Goal: Information Seeking & Learning: Find specific page/section

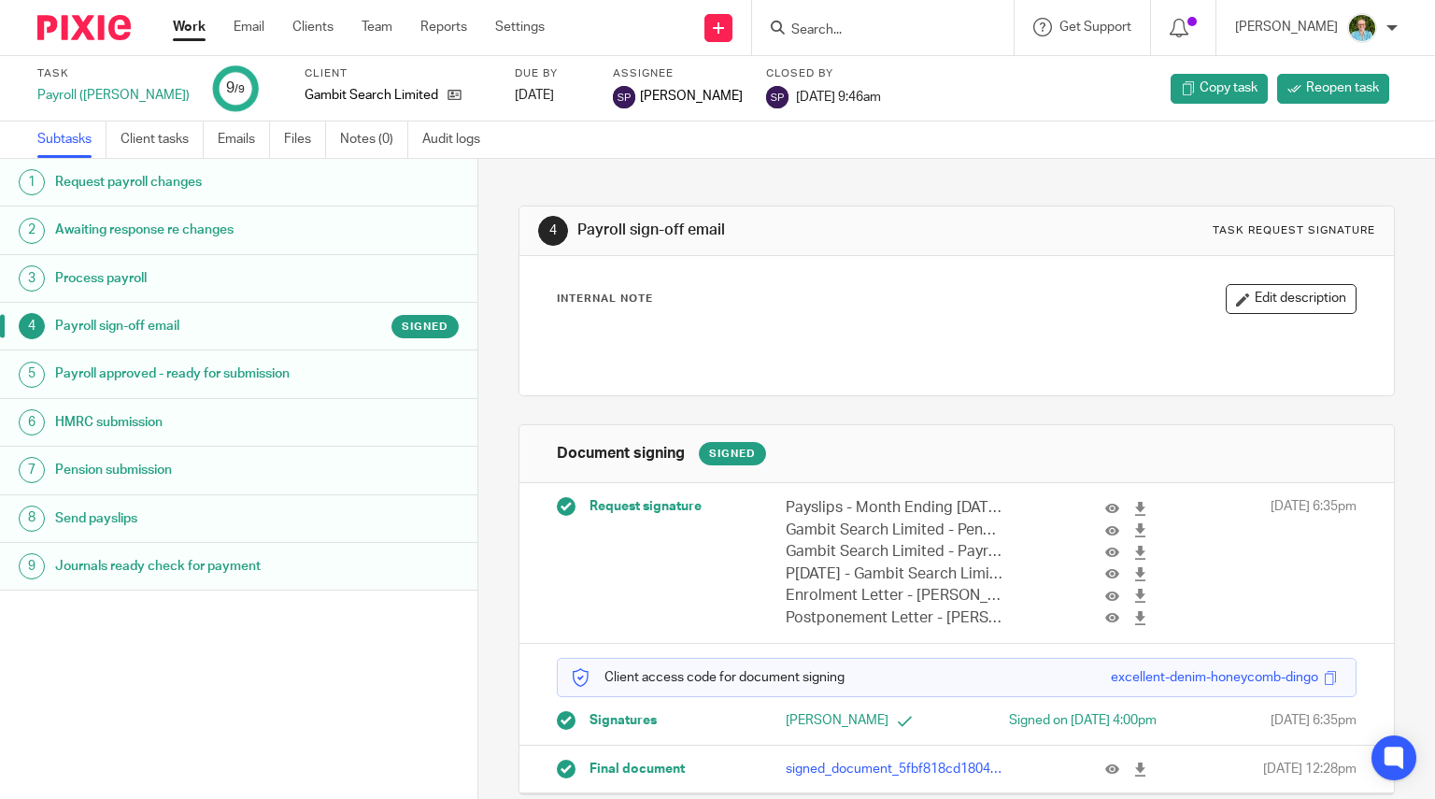
click at [895, 31] on input "Search" at bounding box center [874, 30] width 168 height 17
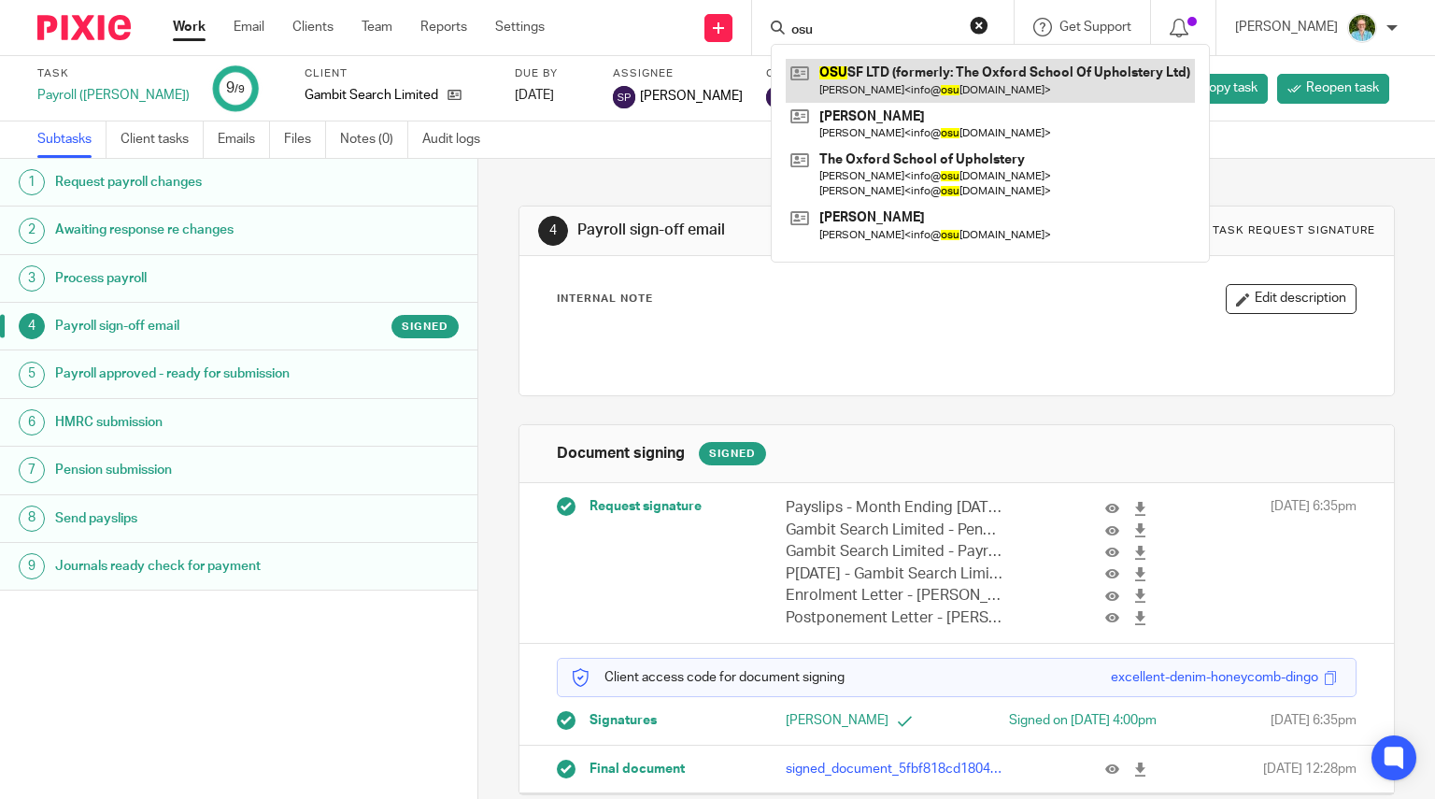
type input "osu"
click at [833, 78] on link at bounding box center [990, 80] width 409 height 43
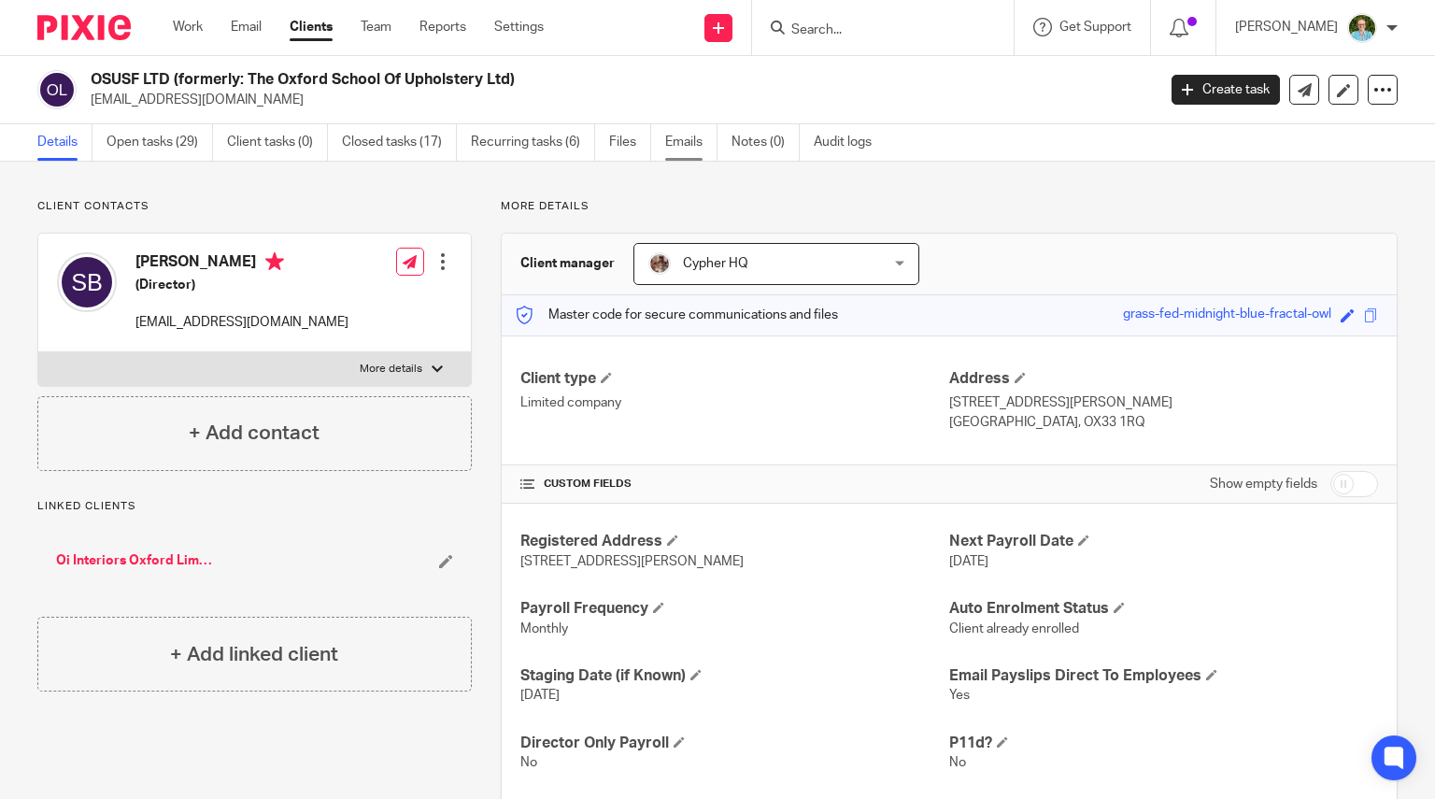
click at [693, 153] on link "Emails" at bounding box center [691, 142] width 52 height 36
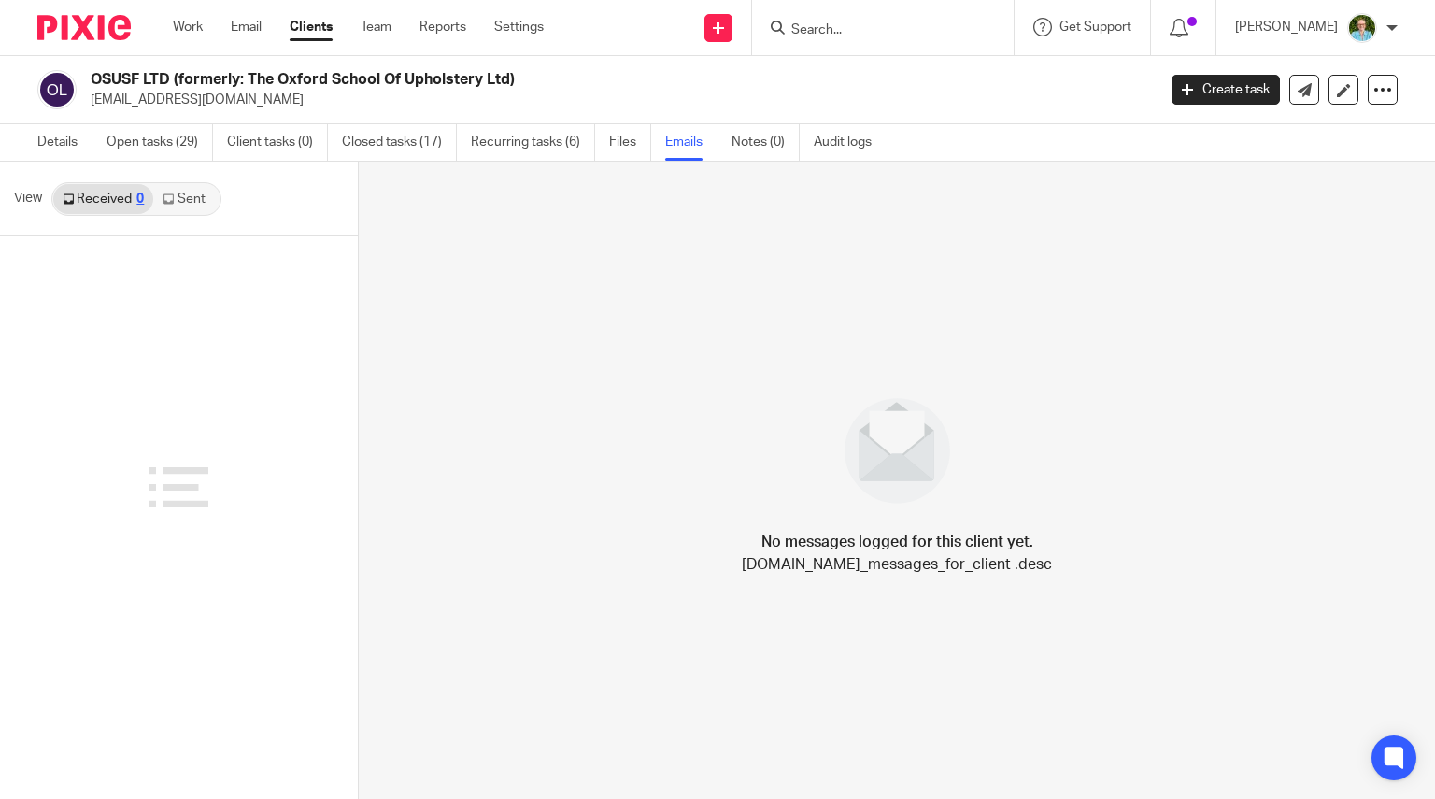
click at [191, 204] on link "Sent" at bounding box center [185, 199] width 65 height 30
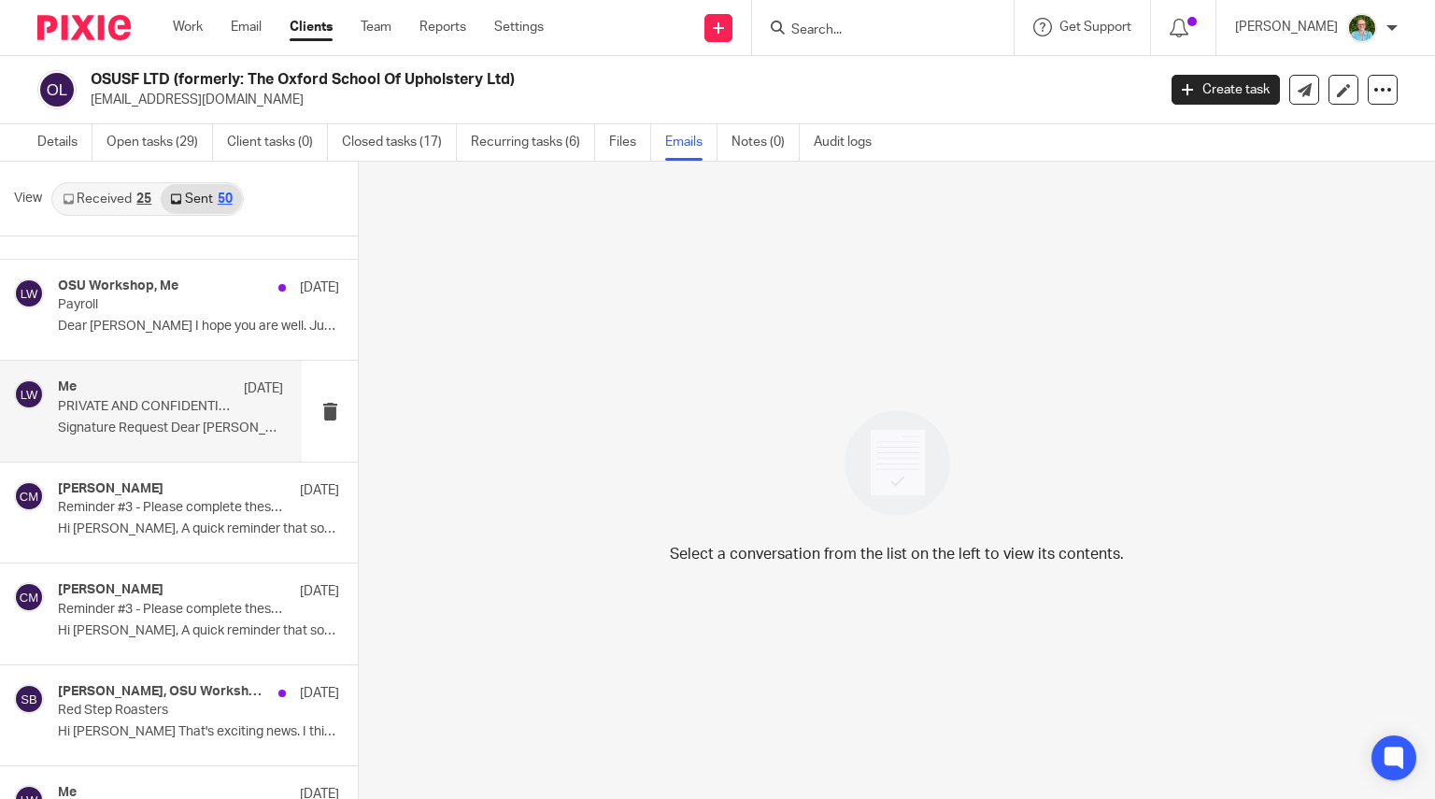
scroll to position [1682, 0]
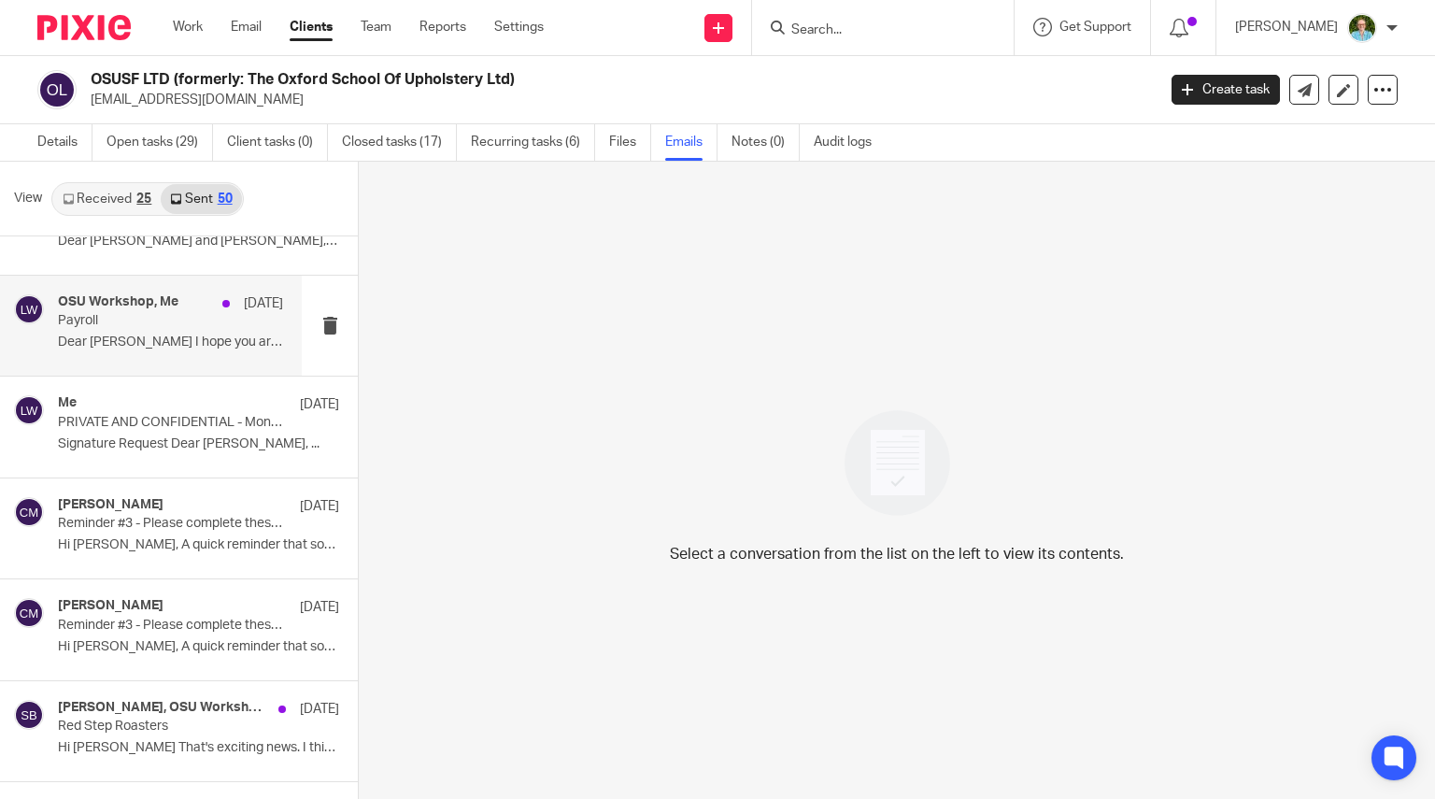
click at [196, 326] on div "OSU Workshop, Me 22 Jul Payroll Dear Stuart I hope you are well. Just to let..." at bounding box center [170, 325] width 225 height 63
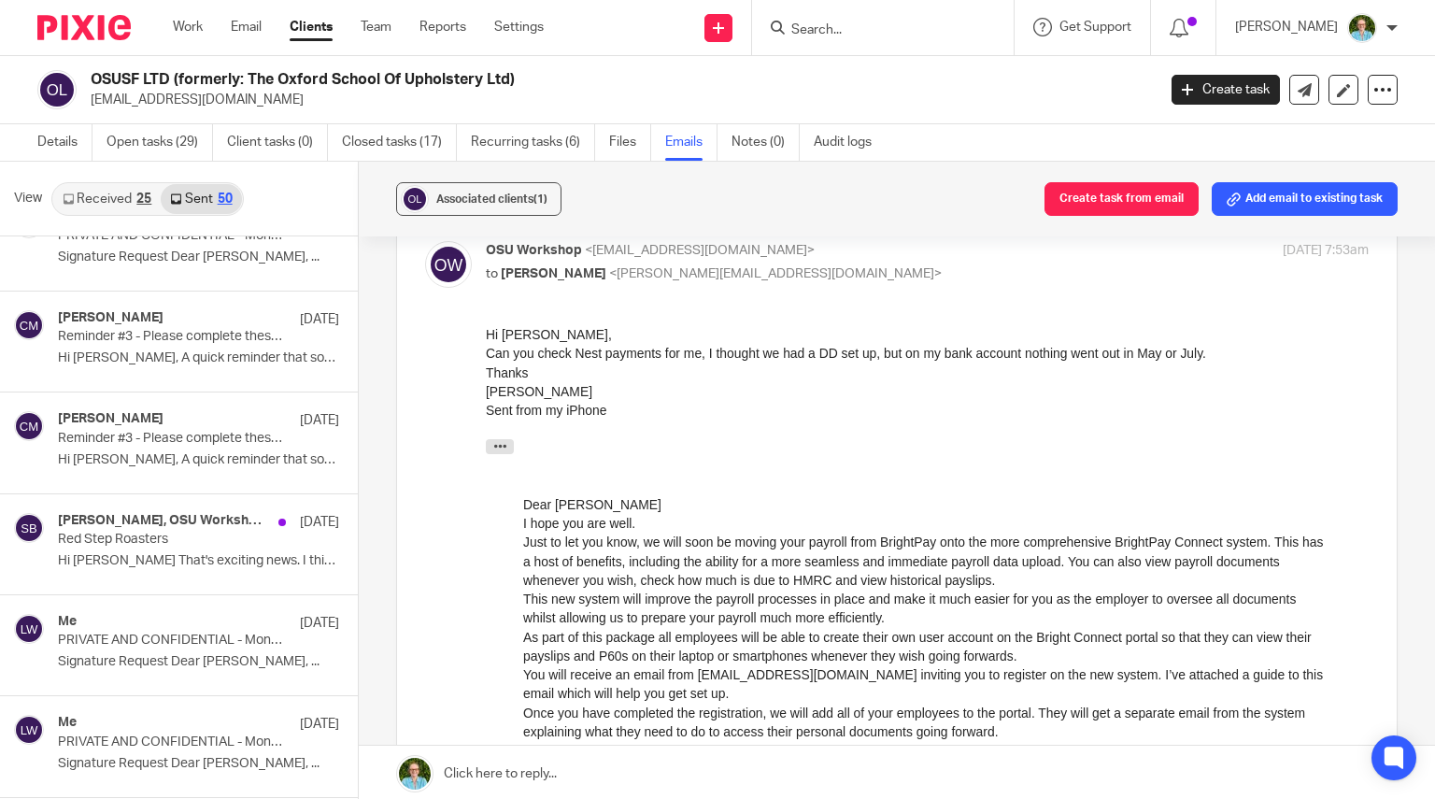
scroll to position [187, 0]
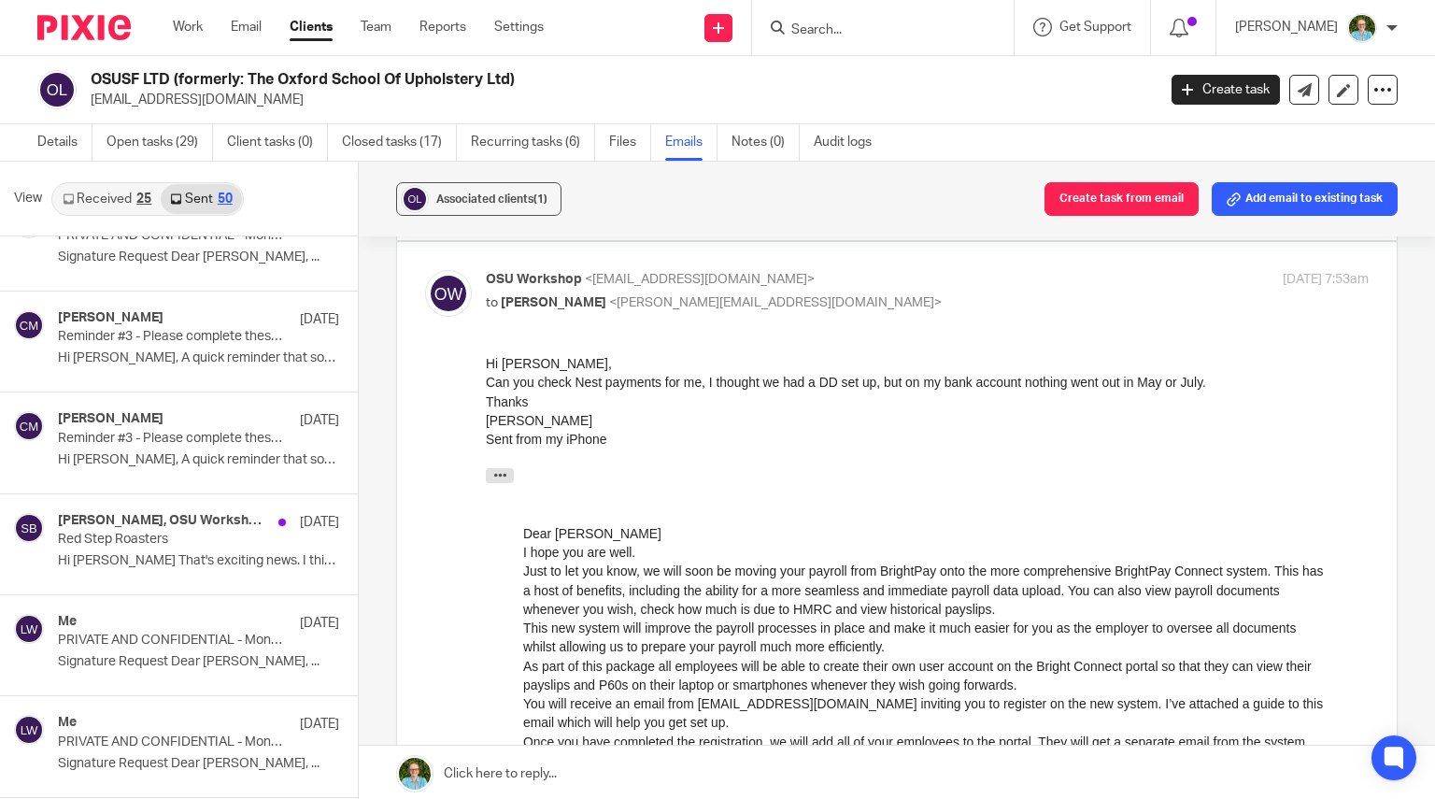
click at [857, 39] on div at bounding box center [883, 27] width 262 height 55
click at [855, 22] on input "Search" at bounding box center [874, 30] width 168 height 17
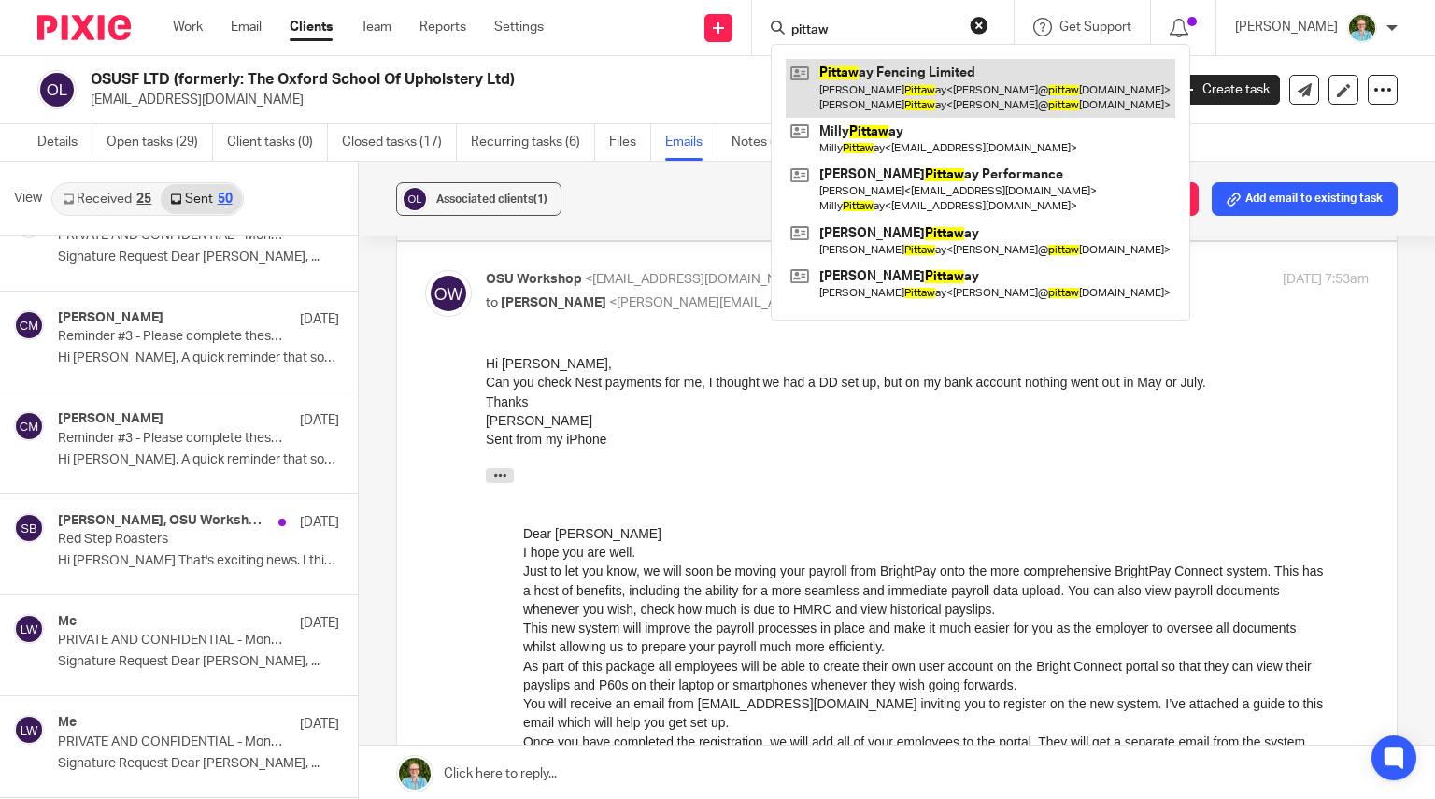
type input "pittaw"
click at [897, 75] on link at bounding box center [981, 88] width 390 height 58
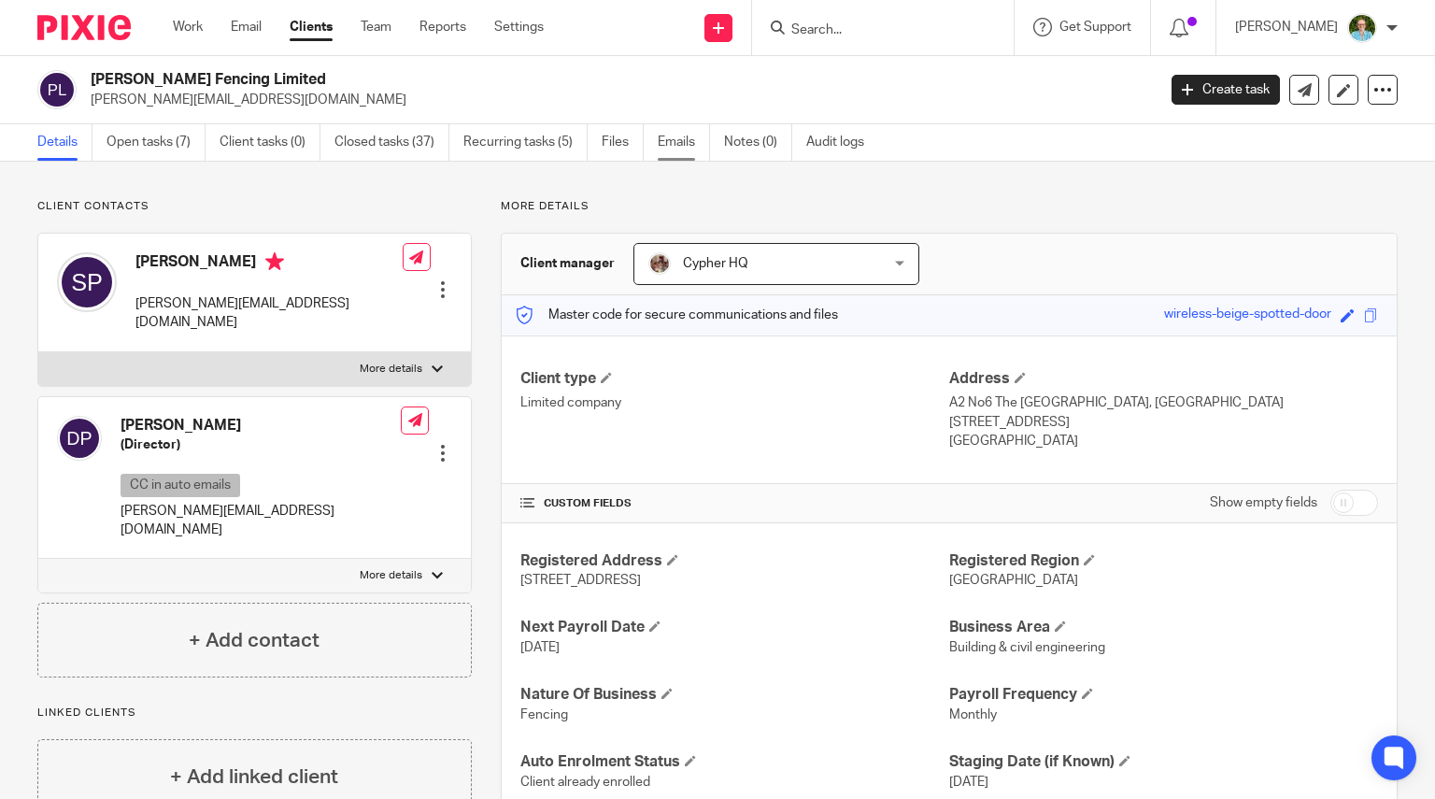
click at [686, 141] on link "Emails" at bounding box center [684, 142] width 52 height 36
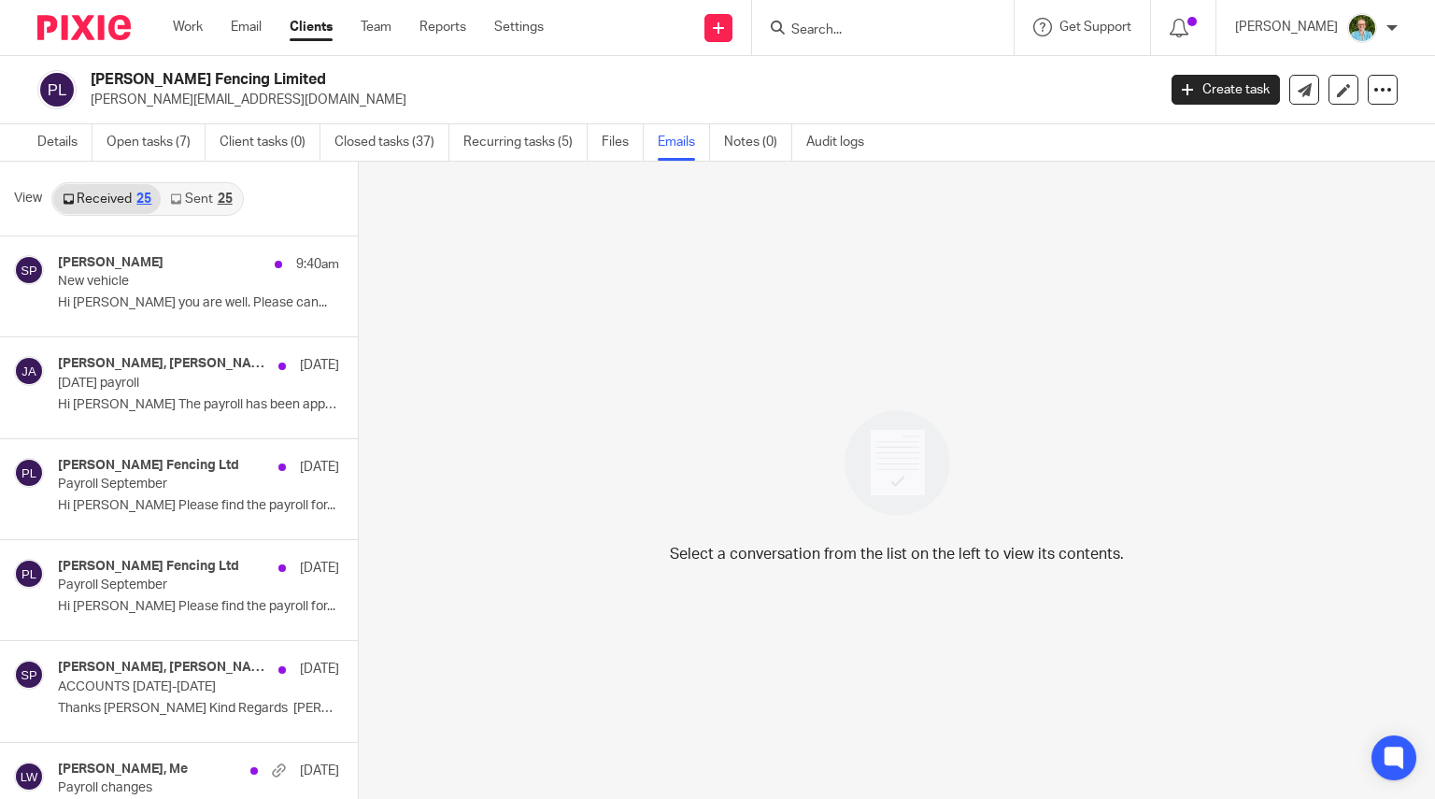
click at [185, 192] on link "Sent 25" at bounding box center [201, 199] width 80 height 30
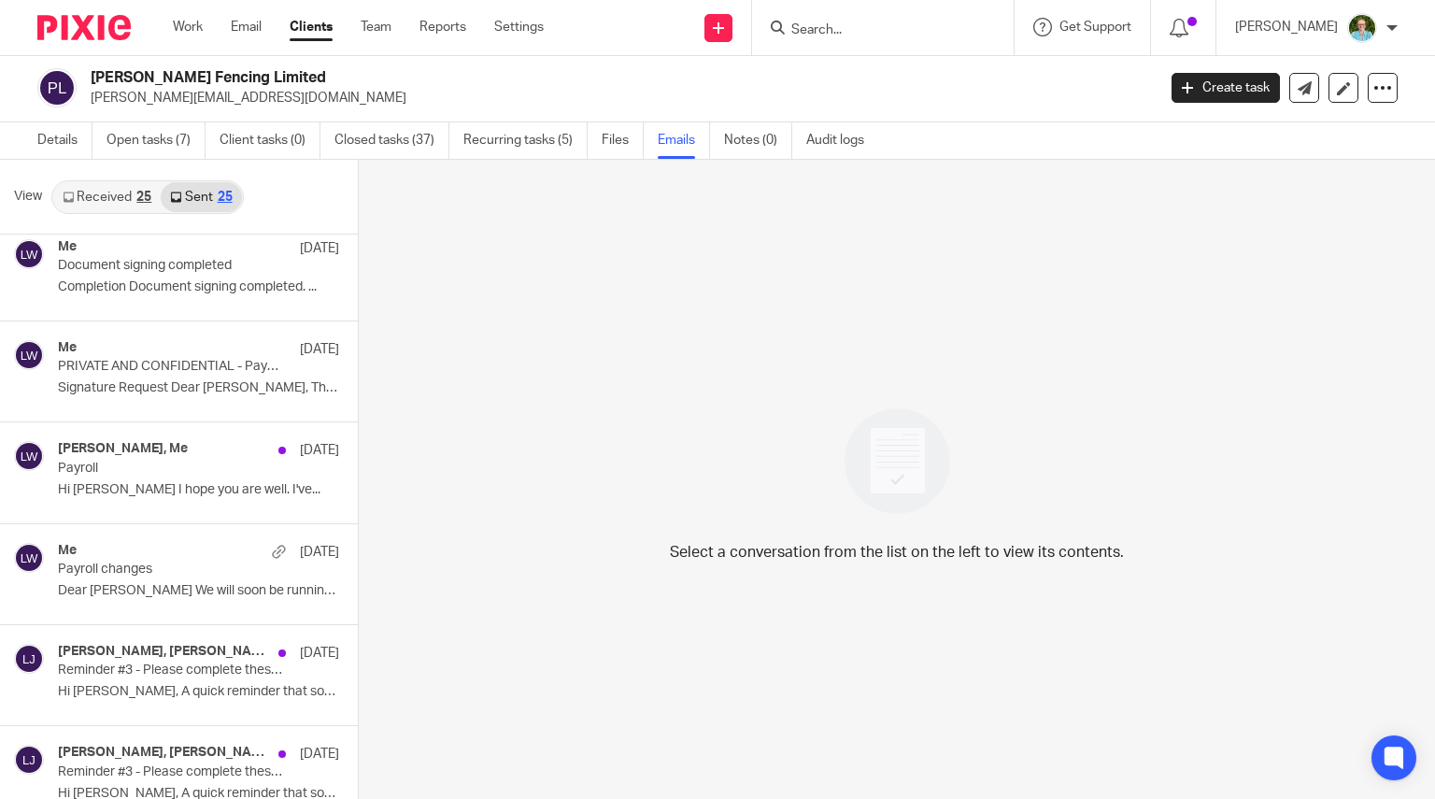
scroll to position [748, 0]
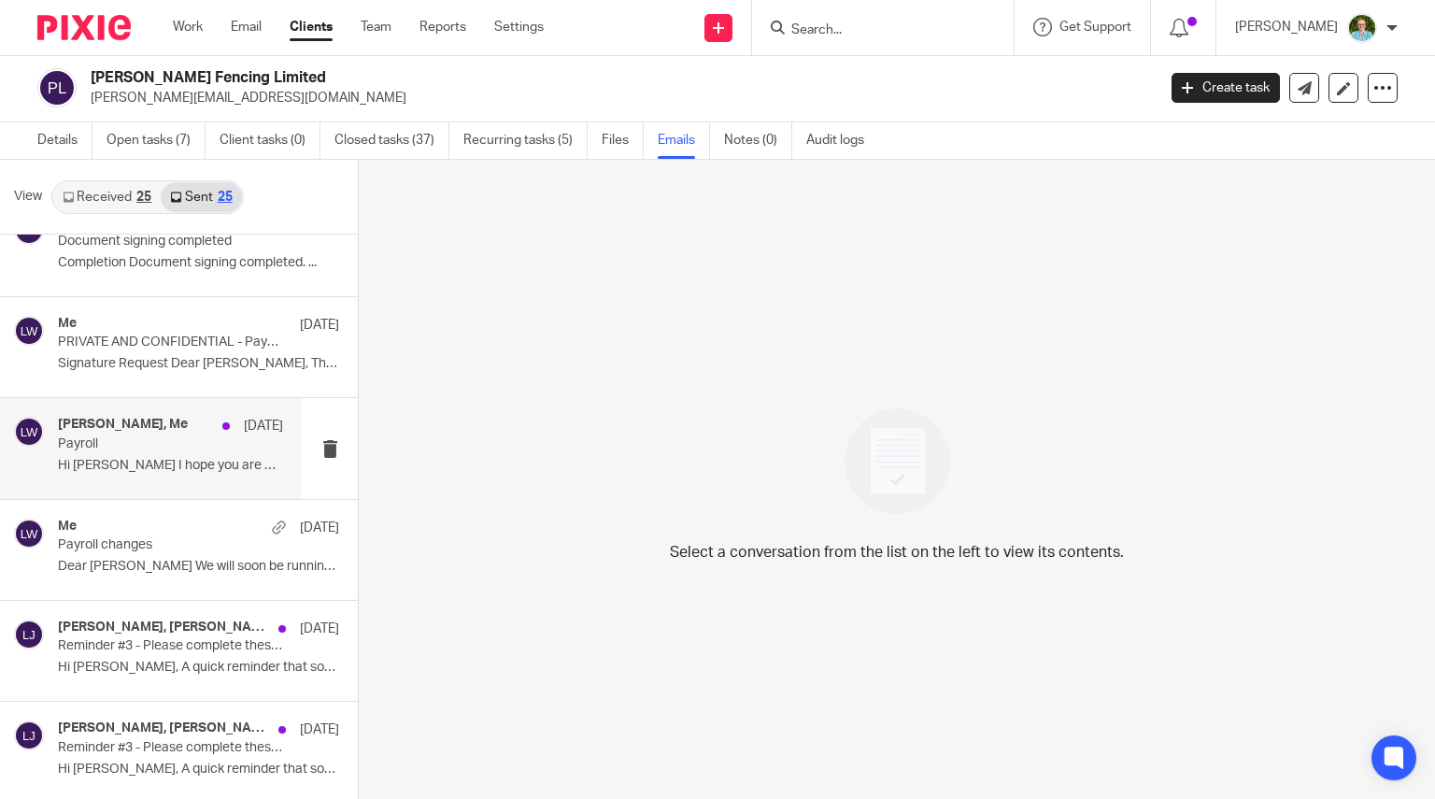
click at [165, 474] on div "[PERSON_NAME], Me [DATE] Payroll Hi [PERSON_NAME] I hope you are well. I've..." at bounding box center [170, 448] width 225 height 63
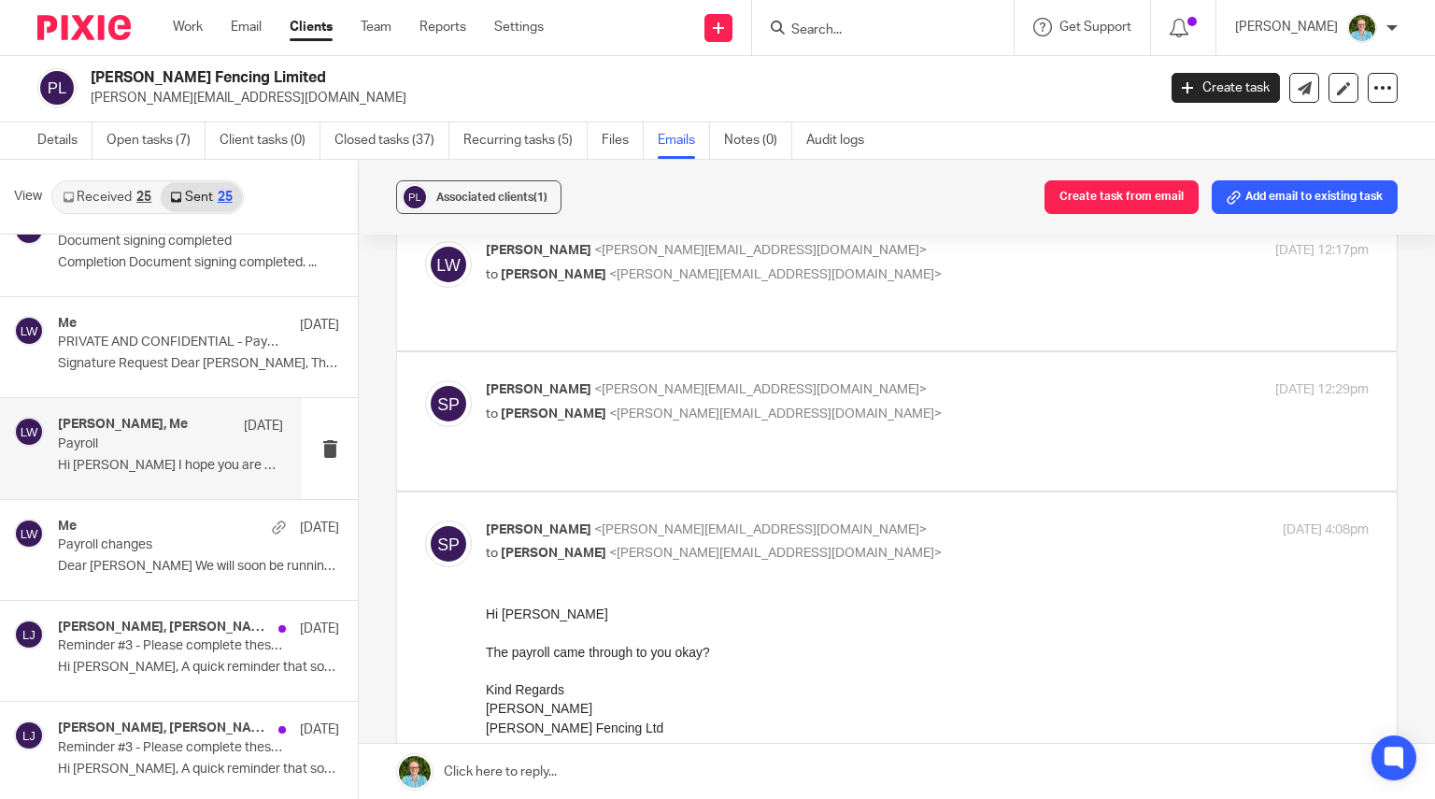
scroll to position [0, 0]
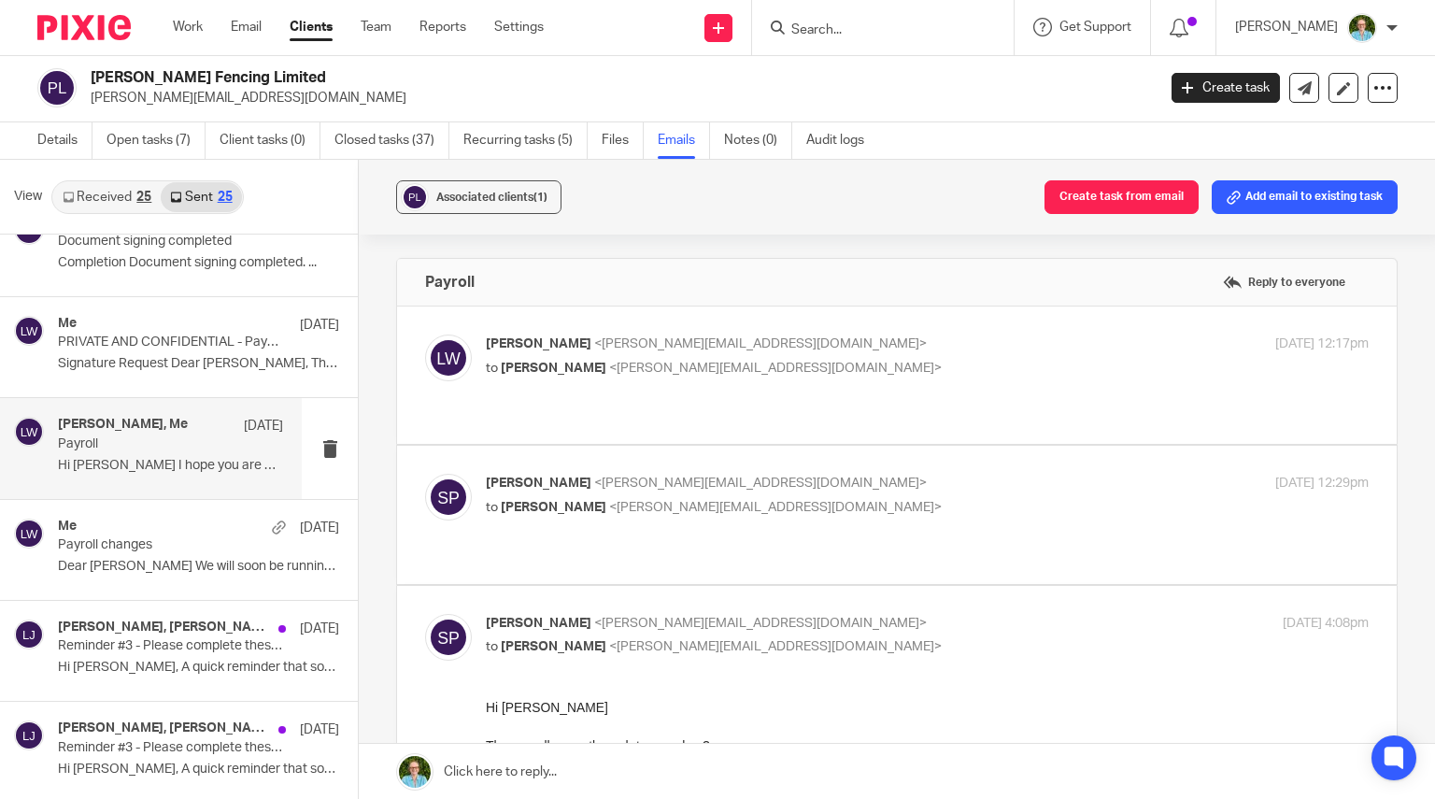
click at [662, 406] on label at bounding box center [897, 375] width 1000 height 137
click at [425, 335] on input "checkbox" at bounding box center [424, 334] width 1 height 1
checkbox input "true"
